Goal: Transaction & Acquisition: Purchase product/service

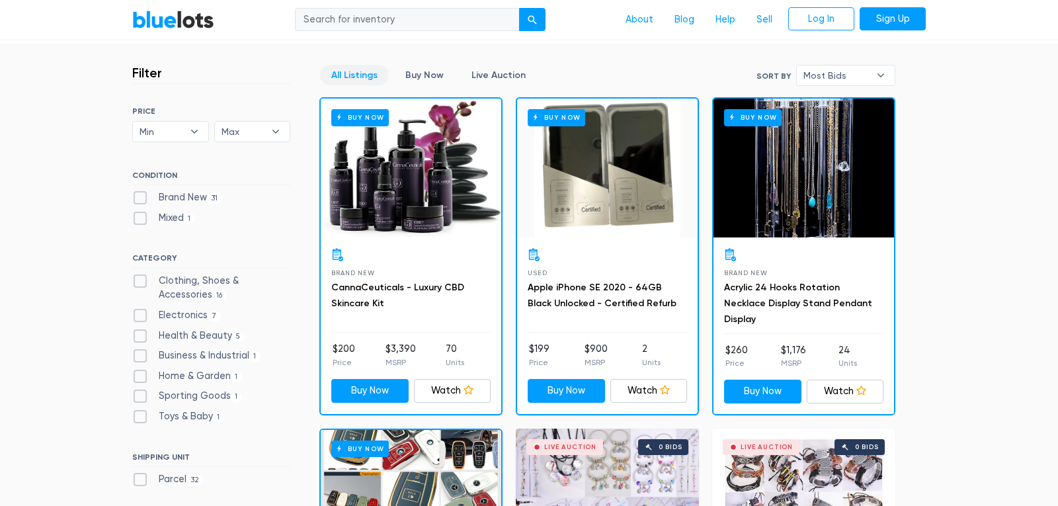
scroll to position [344, 0]
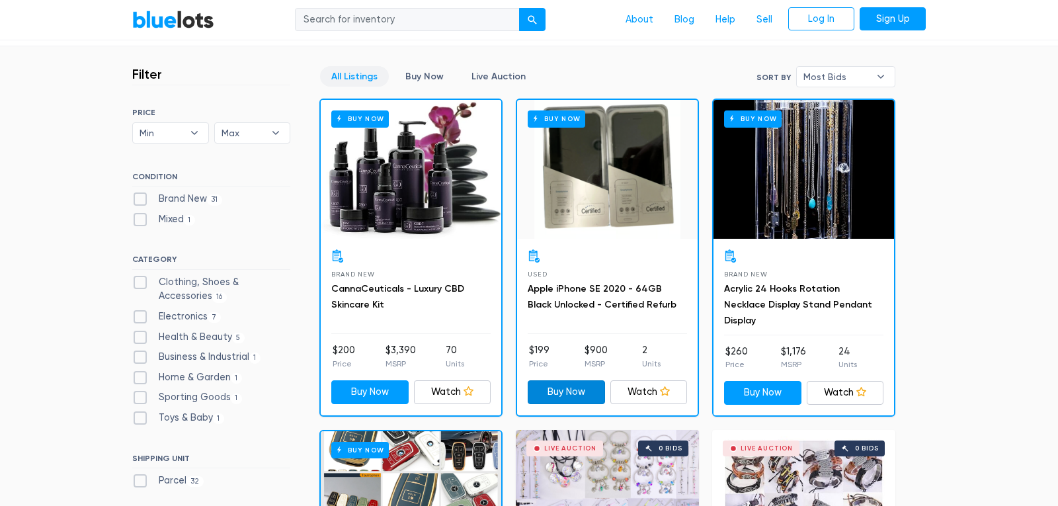
click at [559, 396] on link "Buy Now" at bounding box center [566, 392] width 77 height 24
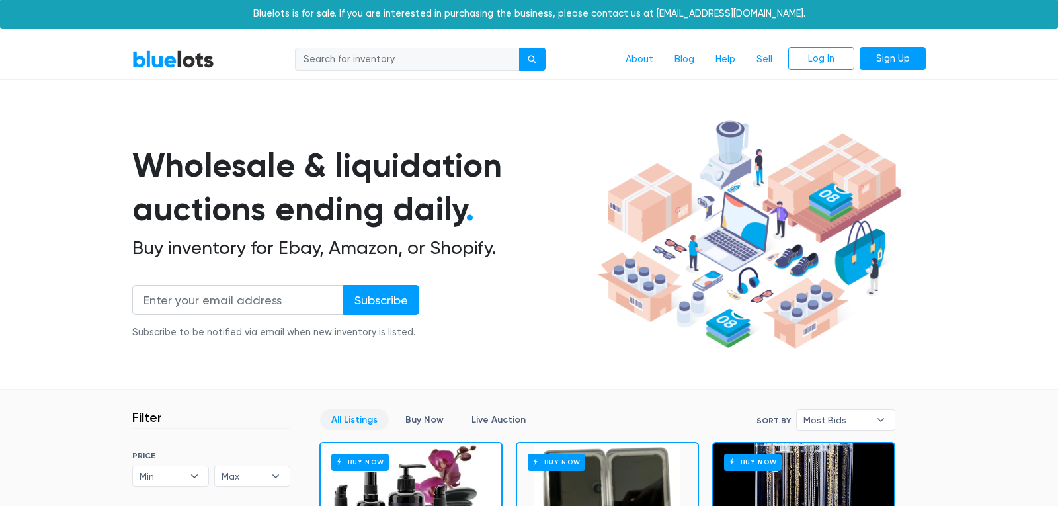
scroll to position [0, 0]
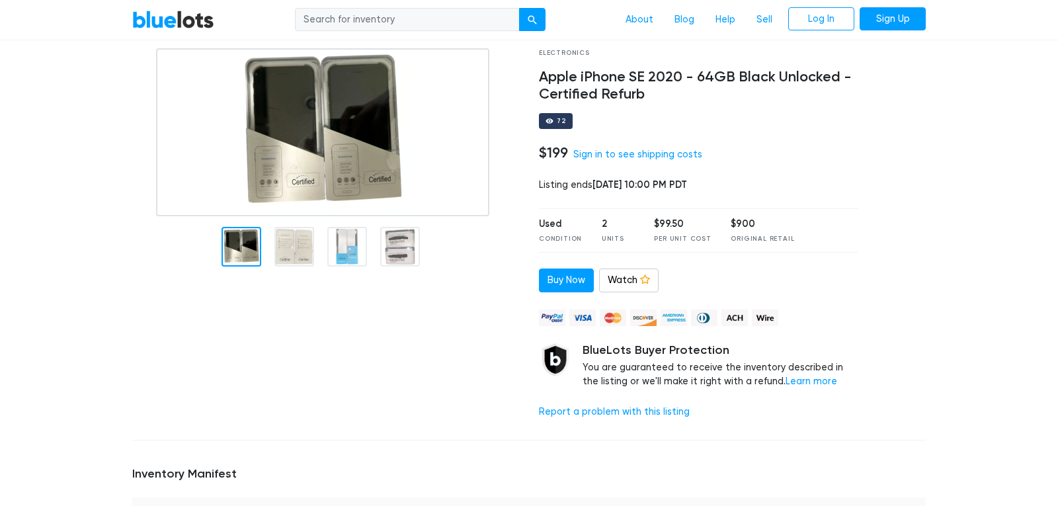
scroll to position [66, 0]
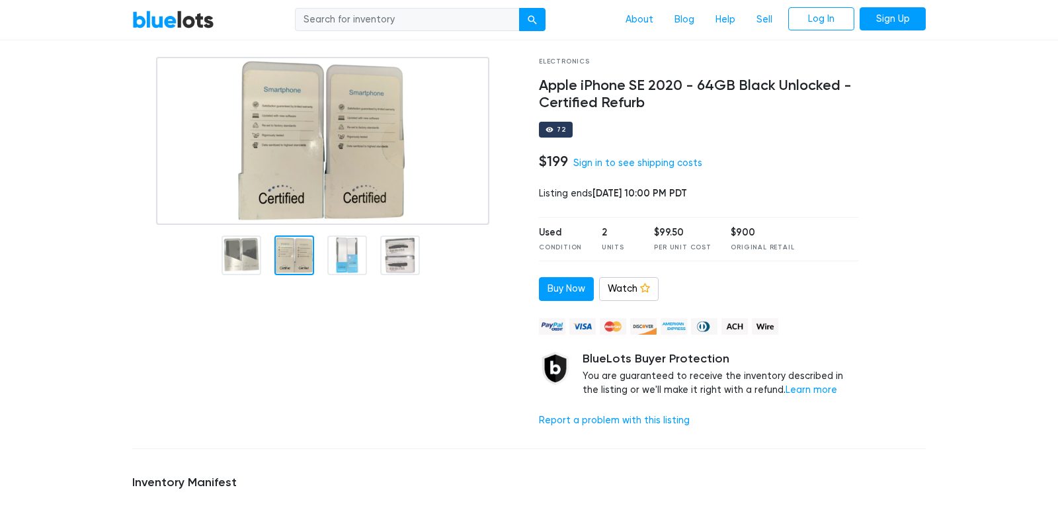
click at [289, 259] on div at bounding box center [294, 255] width 40 height 40
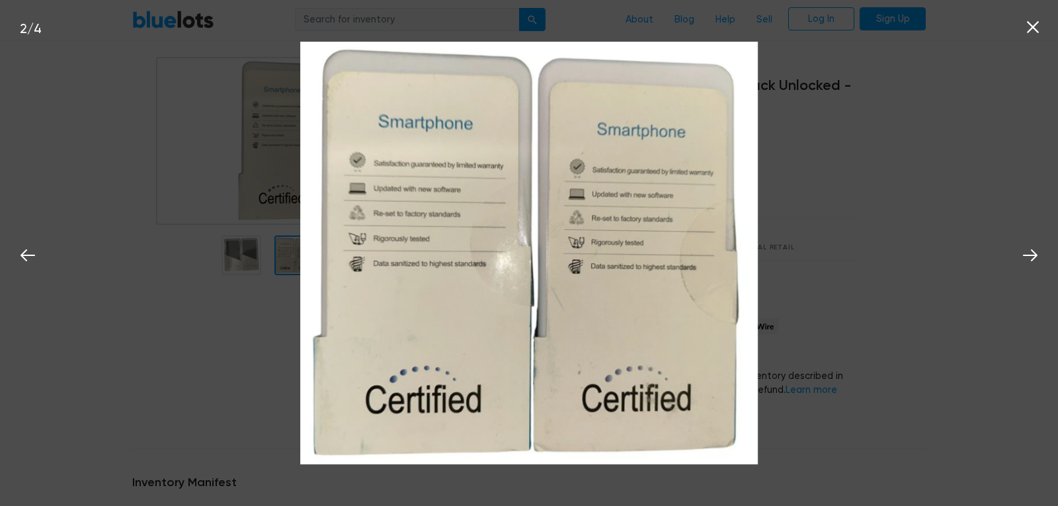
click at [252, 346] on img at bounding box center [529, 253] width 846 height 423
click at [1037, 257] on icon at bounding box center [1030, 255] width 20 height 20
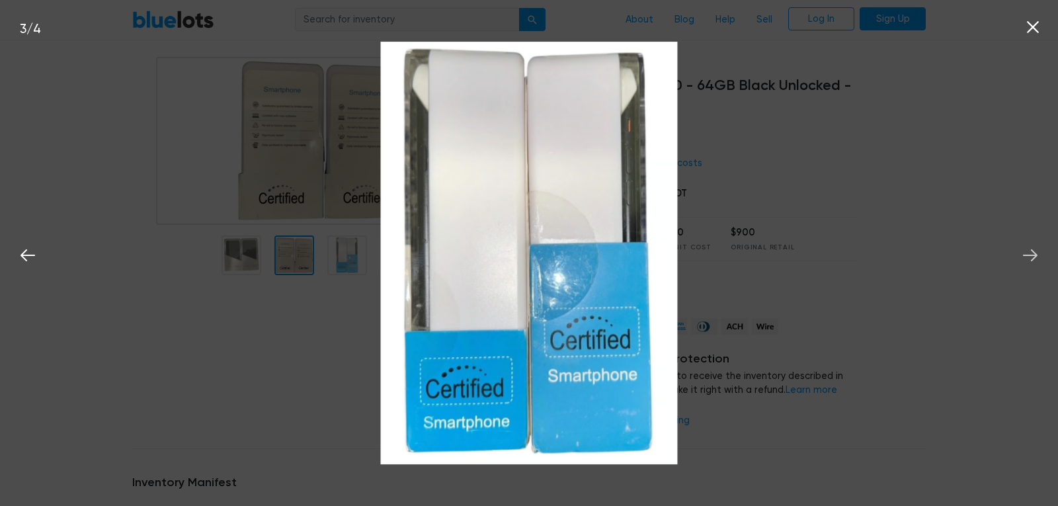
click at [1037, 257] on icon at bounding box center [1030, 255] width 20 height 20
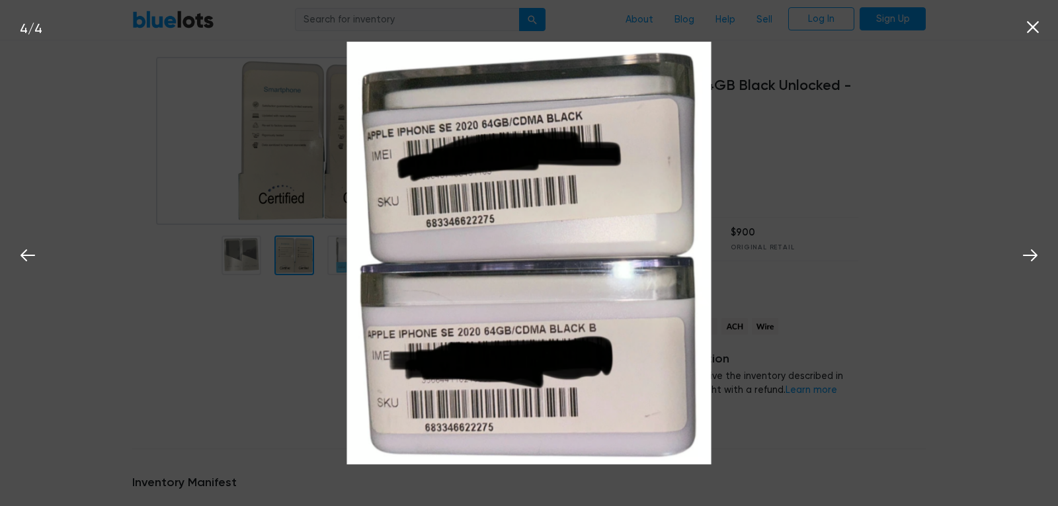
click at [1034, 31] on icon at bounding box center [1033, 27] width 20 height 20
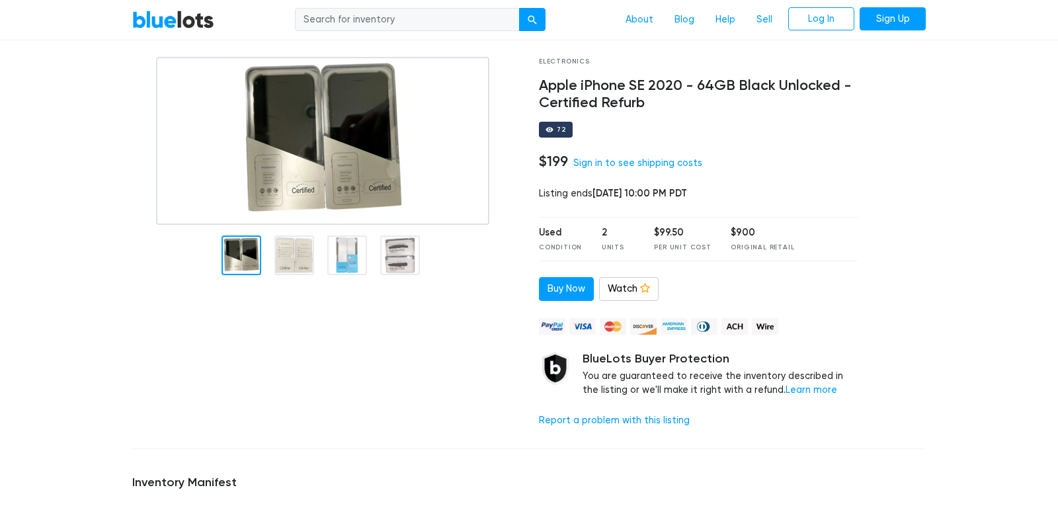
click at [249, 258] on div at bounding box center [242, 255] width 40 height 40
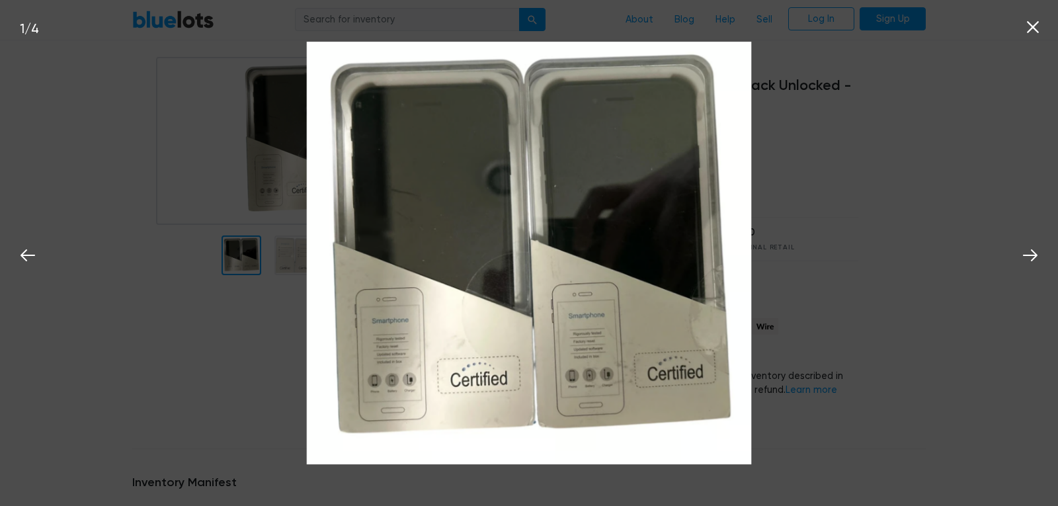
click at [1034, 30] on icon at bounding box center [1033, 27] width 20 height 20
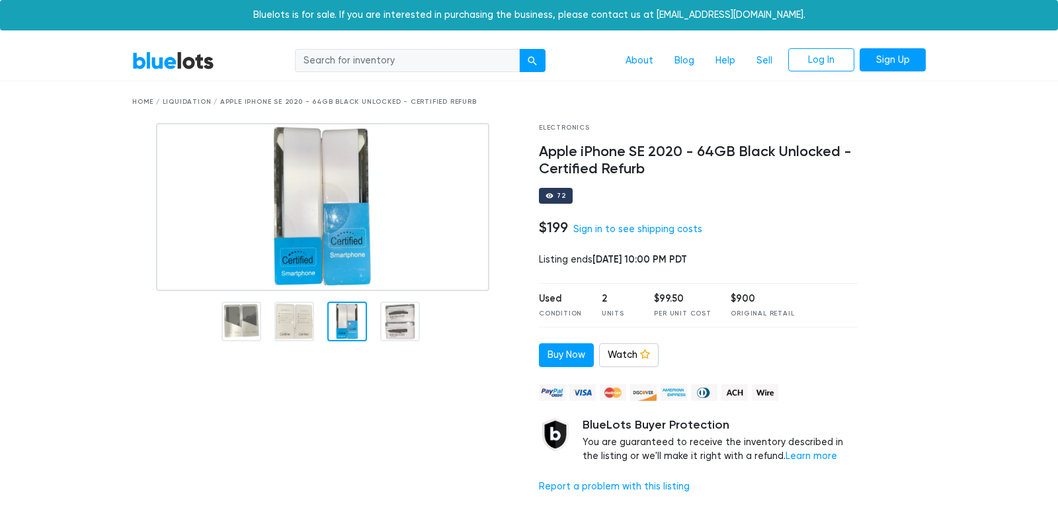
click at [398, 58] on input "search" at bounding box center [407, 61] width 225 height 24
type input "gnc"
click at [532, 63] on div "submit" at bounding box center [532, 60] width 9 height 9
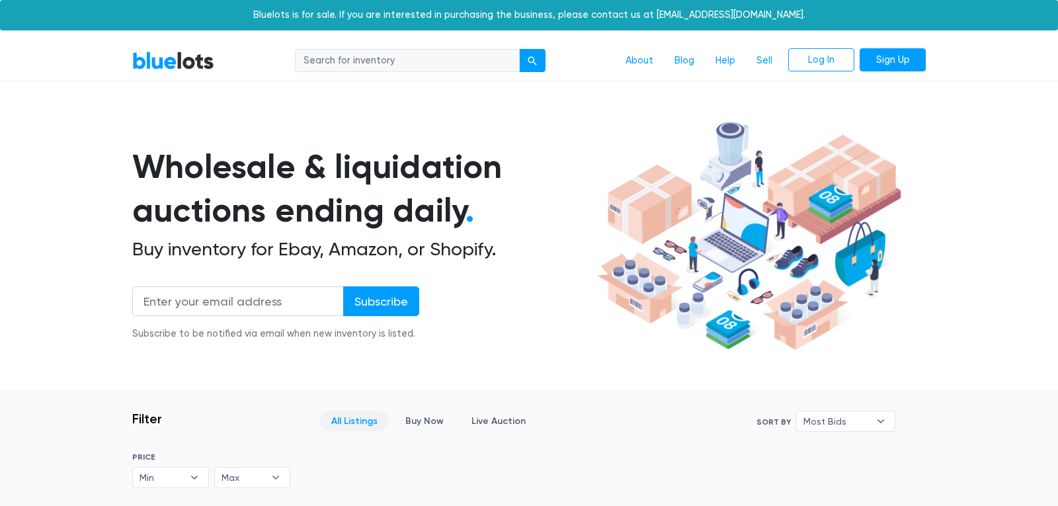
click at [423, 60] on input "search" at bounding box center [407, 61] width 225 height 24
type input "boots"
click at [541, 63] on button "submit" at bounding box center [532, 61] width 26 height 24
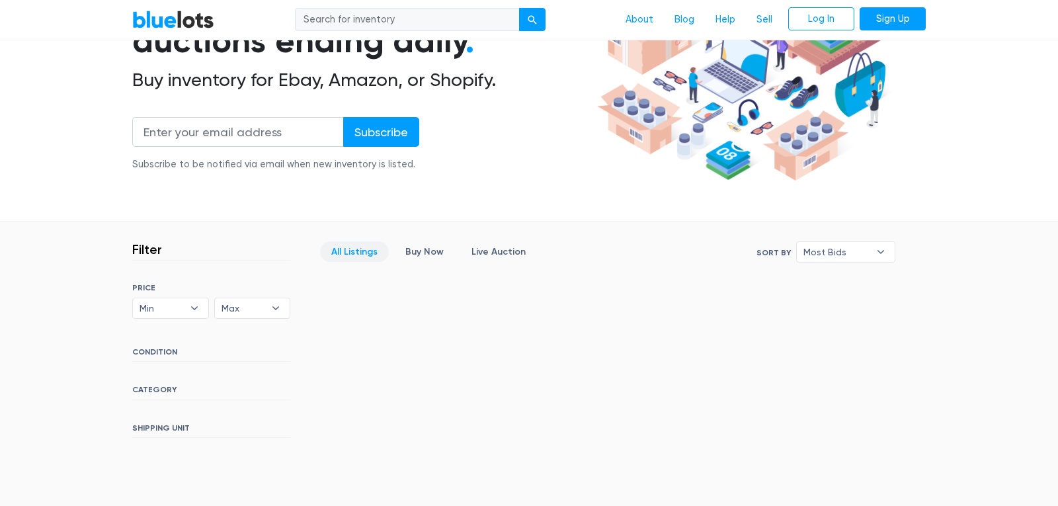
scroll to position [203, 0]
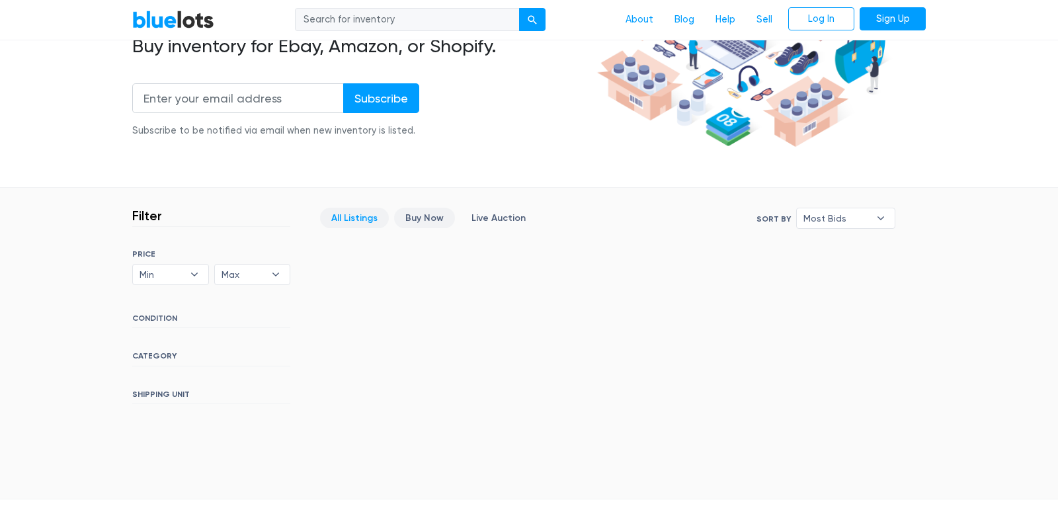
click at [436, 220] on link "Buy Now" at bounding box center [424, 218] width 61 height 20
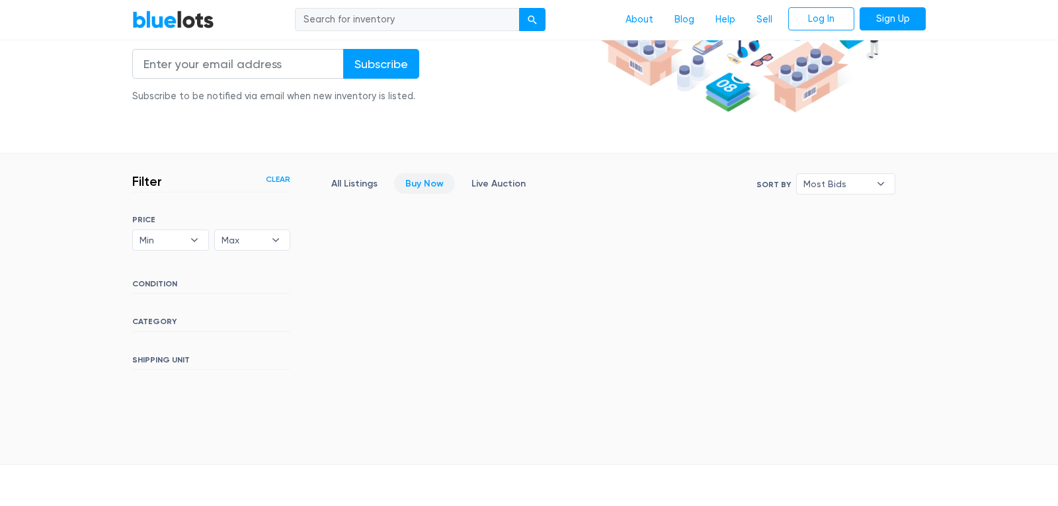
scroll to position [232, 0]
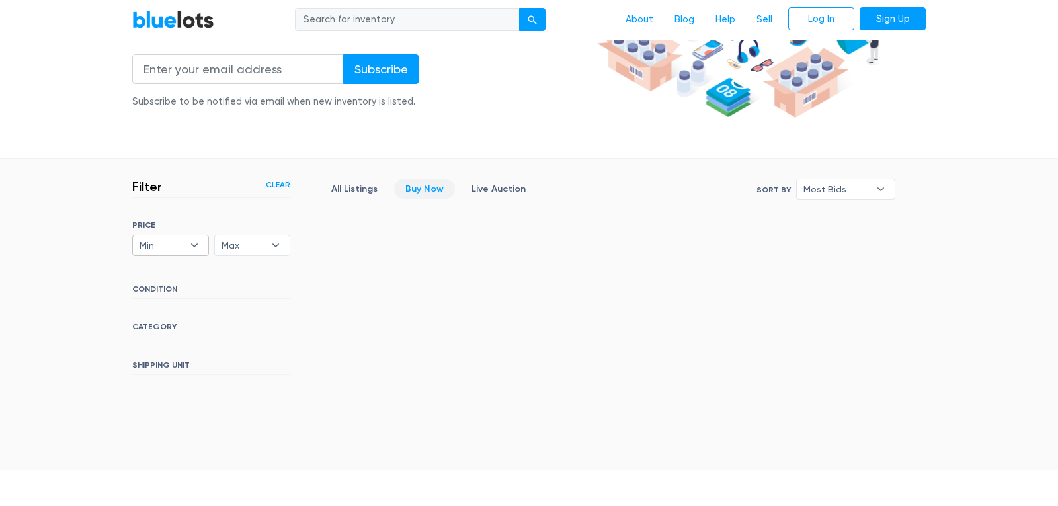
click at [195, 248] on b "▾" at bounding box center [195, 245] width 28 height 20
click at [157, 292] on li "$100" at bounding box center [187, 292] width 103 height 21
select select "10000"
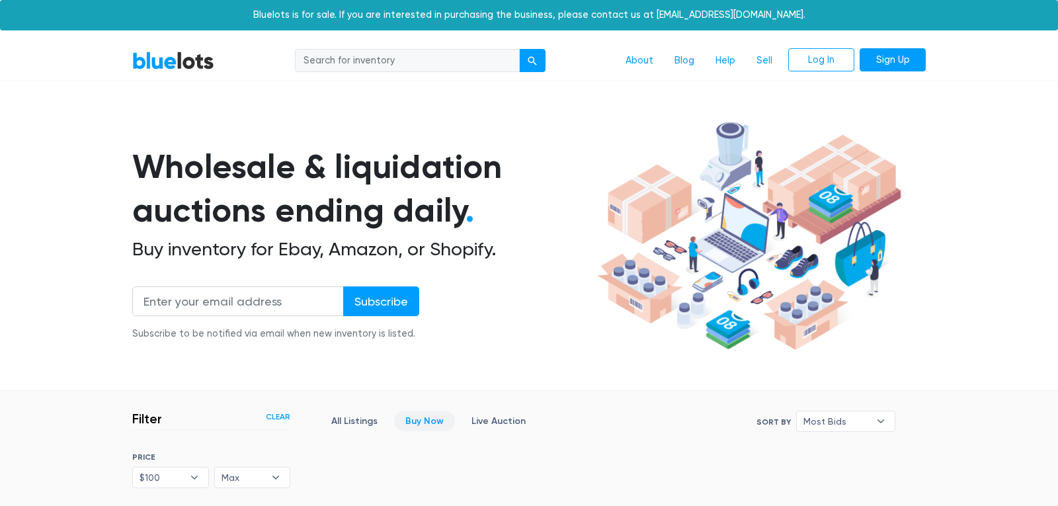
click at [410, 63] on input "search" at bounding box center [407, 61] width 225 height 24
type input "kalvin klain"
click at [528, 61] on div "submit" at bounding box center [532, 60] width 9 height 9
drag, startPoint x: 161, startPoint y: 307, endPoint x: 171, endPoint y: 307, distance: 10.6
click at [164, 307] on input "email" at bounding box center [238, 301] width 212 height 30
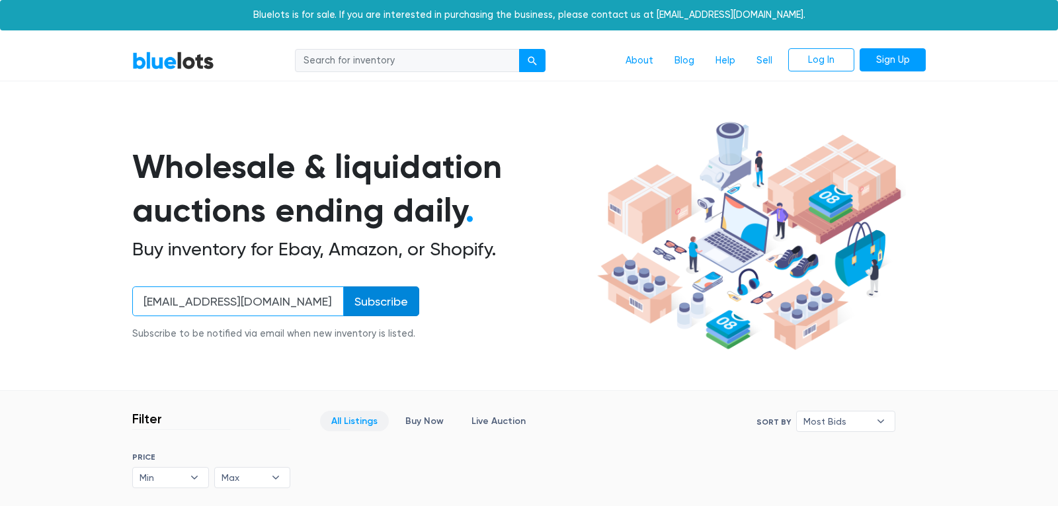
type input "[EMAIL_ADDRESS][DOMAIN_NAME]"
click at [389, 303] on input "Subscribe" at bounding box center [381, 301] width 76 height 30
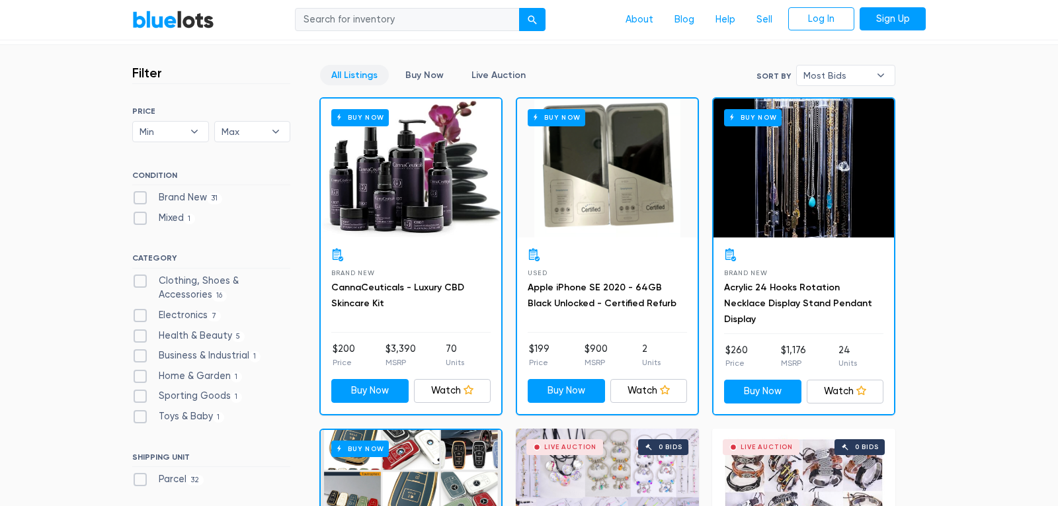
scroll to position [348, 0]
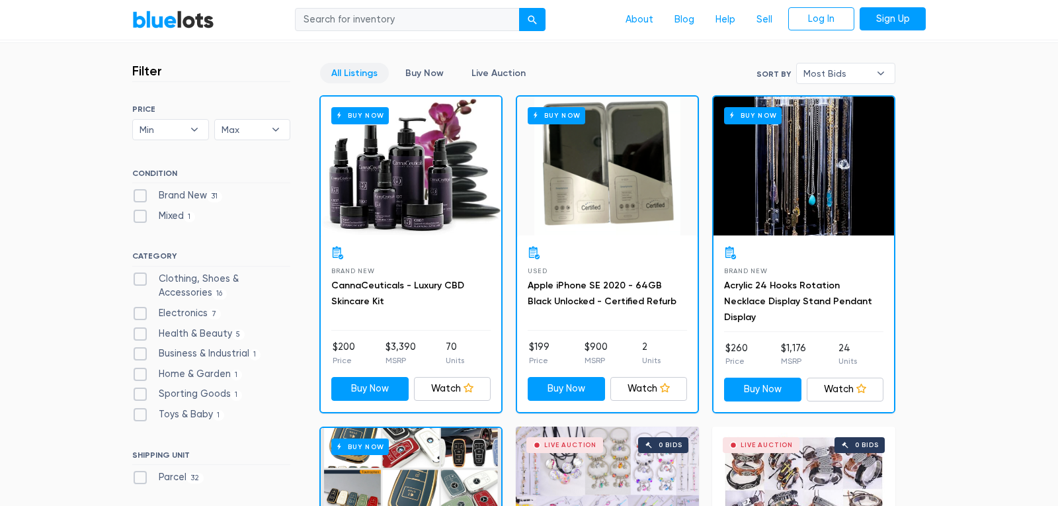
click at [409, 190] on div "Buy Now" at bounding box center [411, 166] width 181 height 139
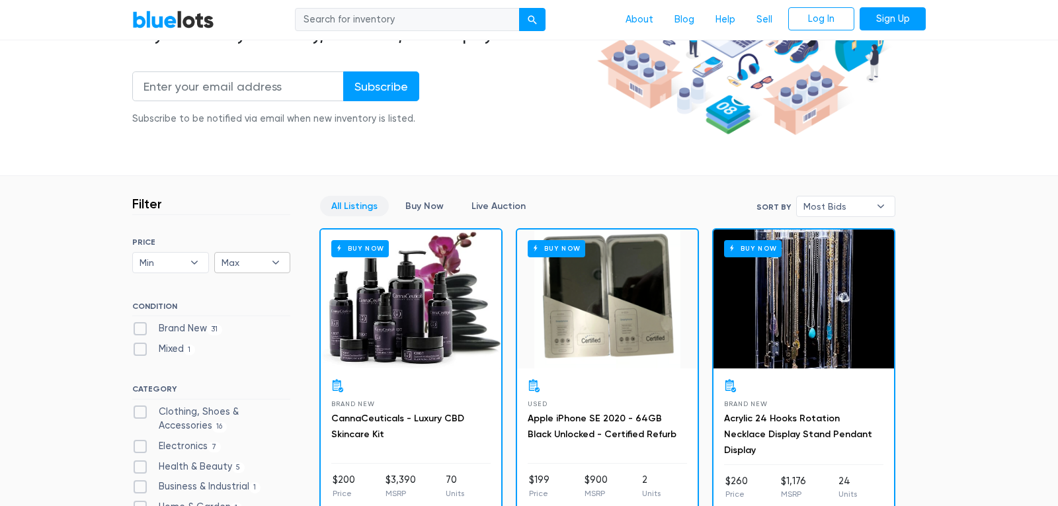
scroll to position [290, 0]
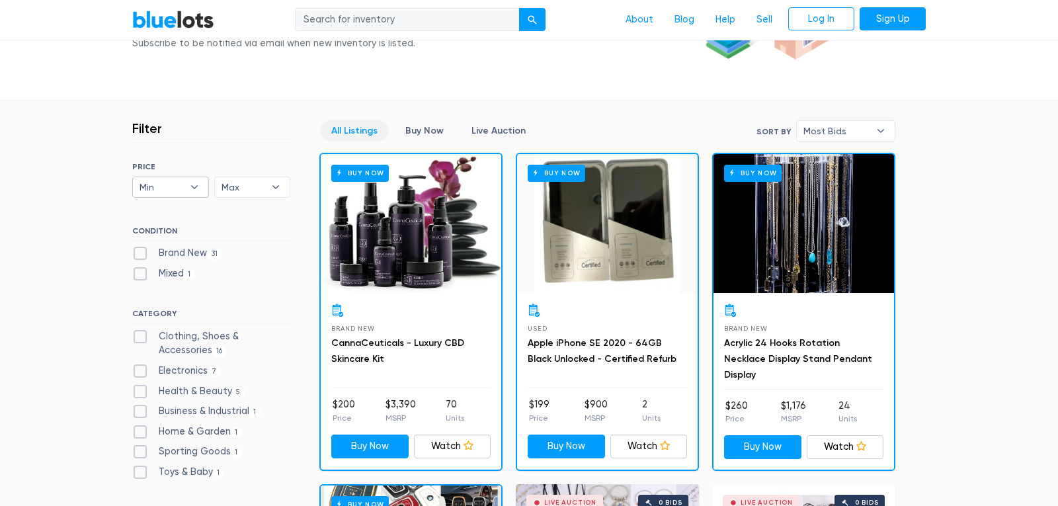
click at [194, 189] on b "▾" at bounding box center [195, 187] width 28 height 20
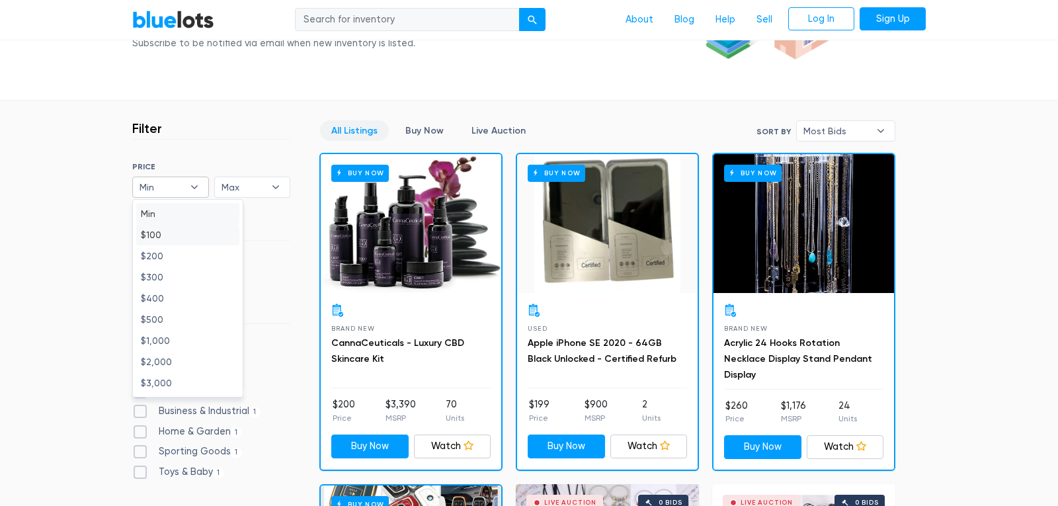
click at [155, 239] on li "$100" at bounding box center [187, 234] width 103 height 21
select select "10000"
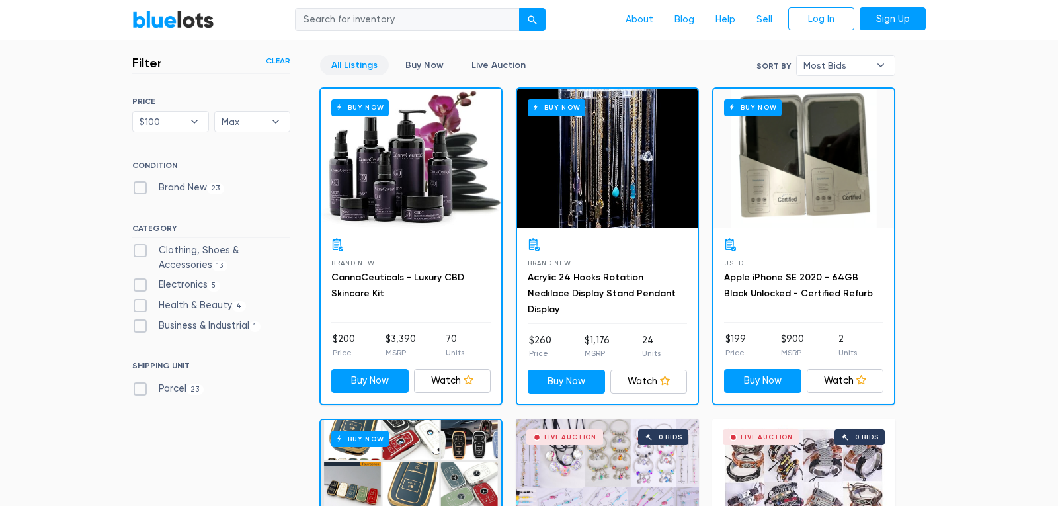
scroll to position [360, 0]
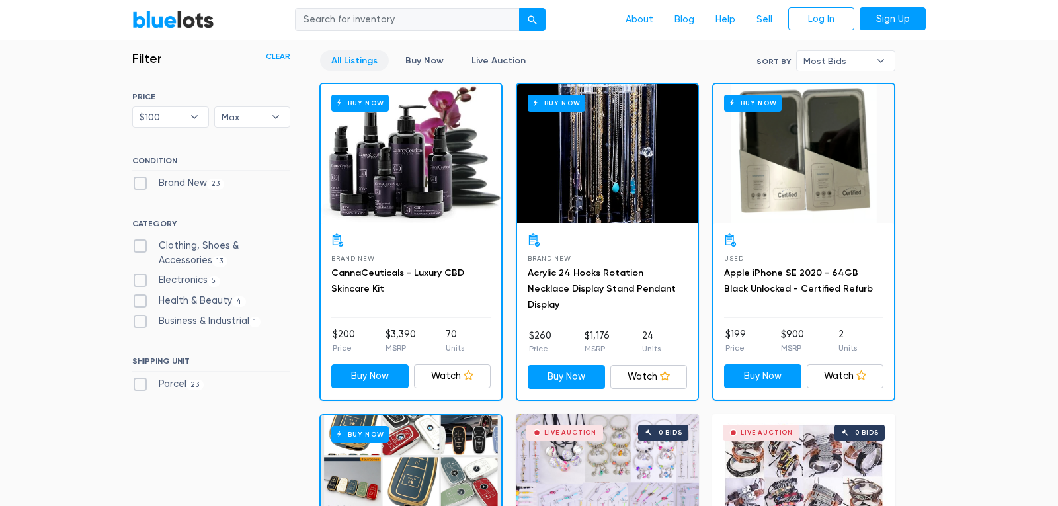
click at [188, 281] on label "Electronics 5" at bounding box center [176, 280] width 88 height 15
click at [141, 281] on input "Electronics 5" at bounding box center [136, 277] width 9 height 9
checkbox input "true"
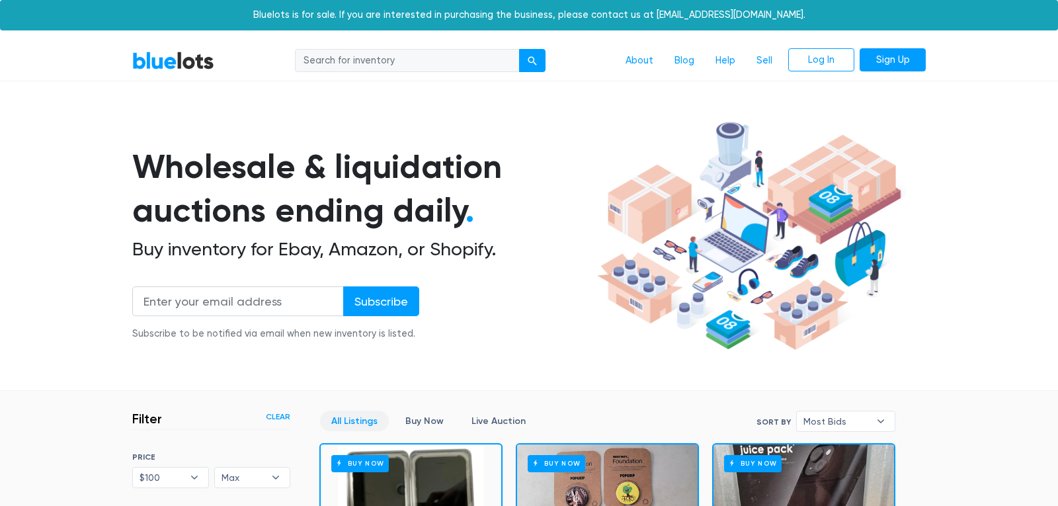
scroll to position [356, 0]
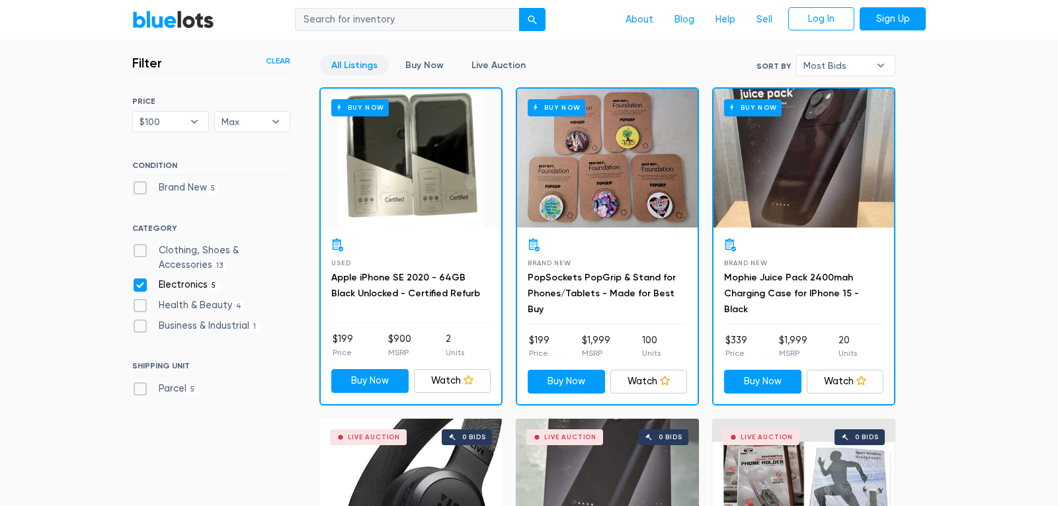
click at [200, 309] on label "Health & Beauty 4" at bounding box center [189, 305] width 114 height 15
click at [141, 307] on Beauty"] "Health & Beauty 4" at bounding box center [136, 302] width 9 height 9
checkbox Beauty"] "true"
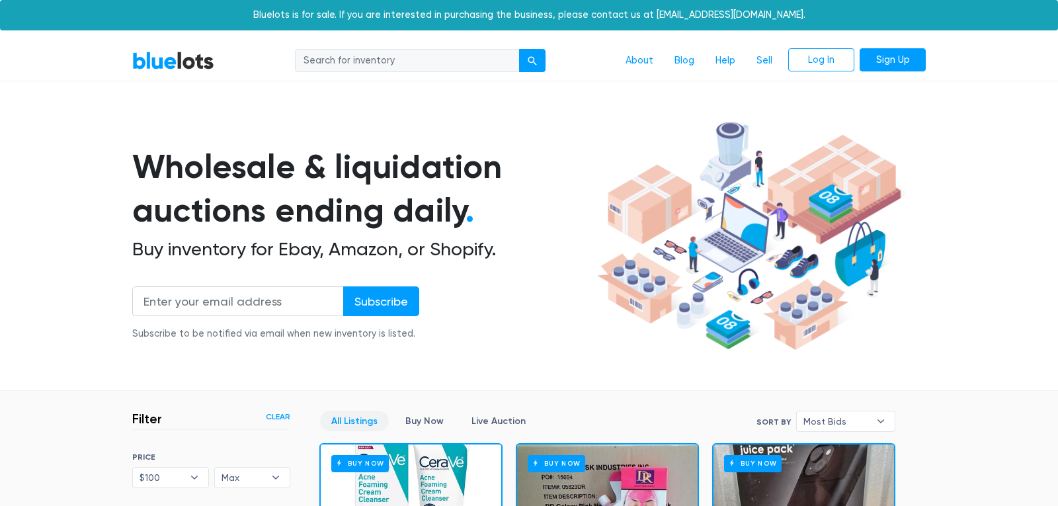
scroll to position [356, 0]
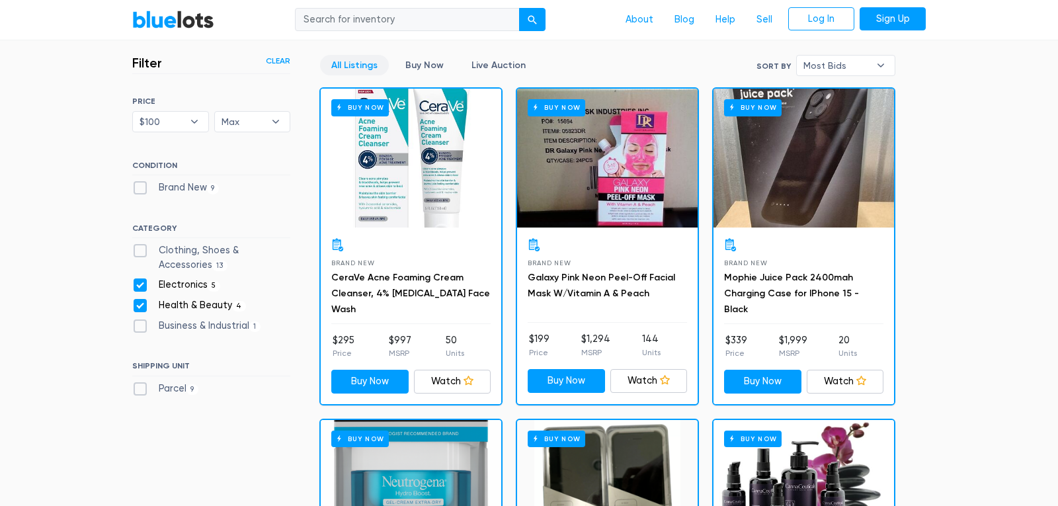
click at [189, 328] on label "Business & Industrial 1" at bounding box center [196, 326] width 128 height 15
click at [141, 327] on Industrial"] "Business & Industrial 1" at bounding box center [136, 323] width 9 height 9
checkbox Industrial"] "true"
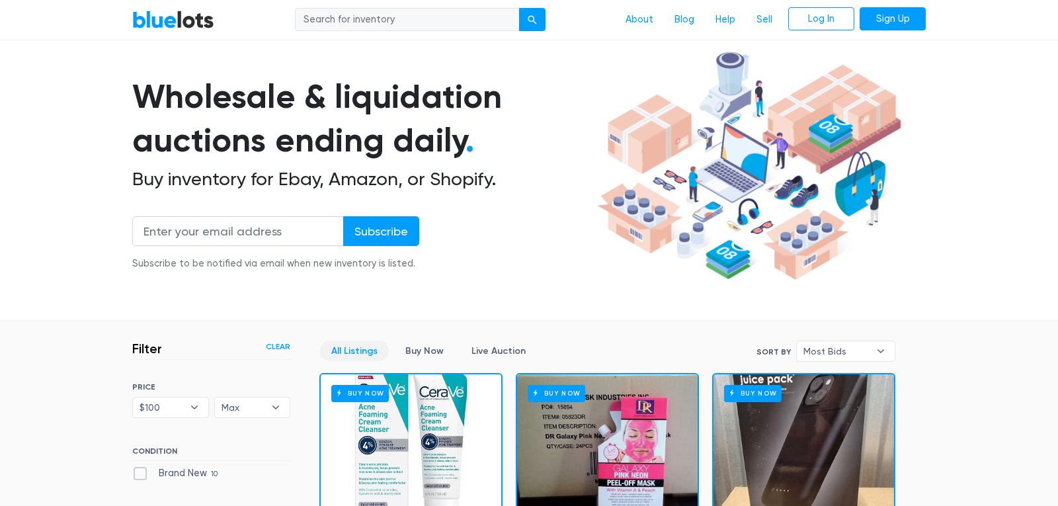
scroll to position [117, 0]
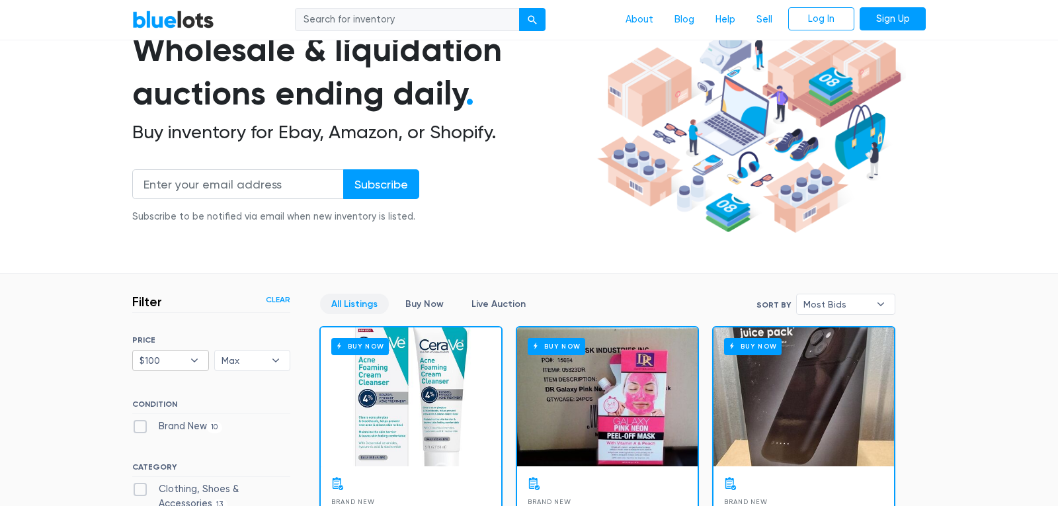
click at [194, 363] on b "▾" at bounding box center [195, 360] width 28 height 20
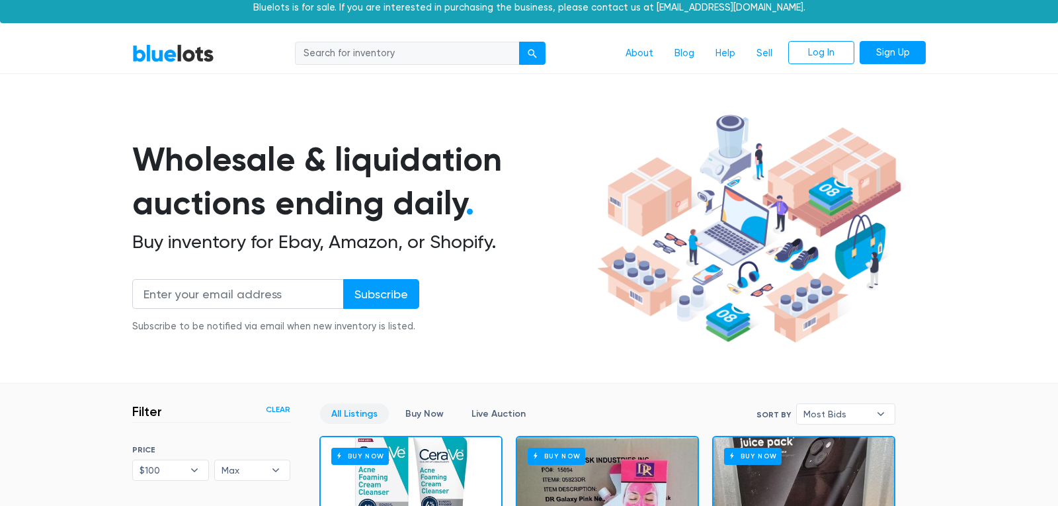
scroll to position [0, 0]
